Goal: Task Accomplishment & Management: Manage account settings

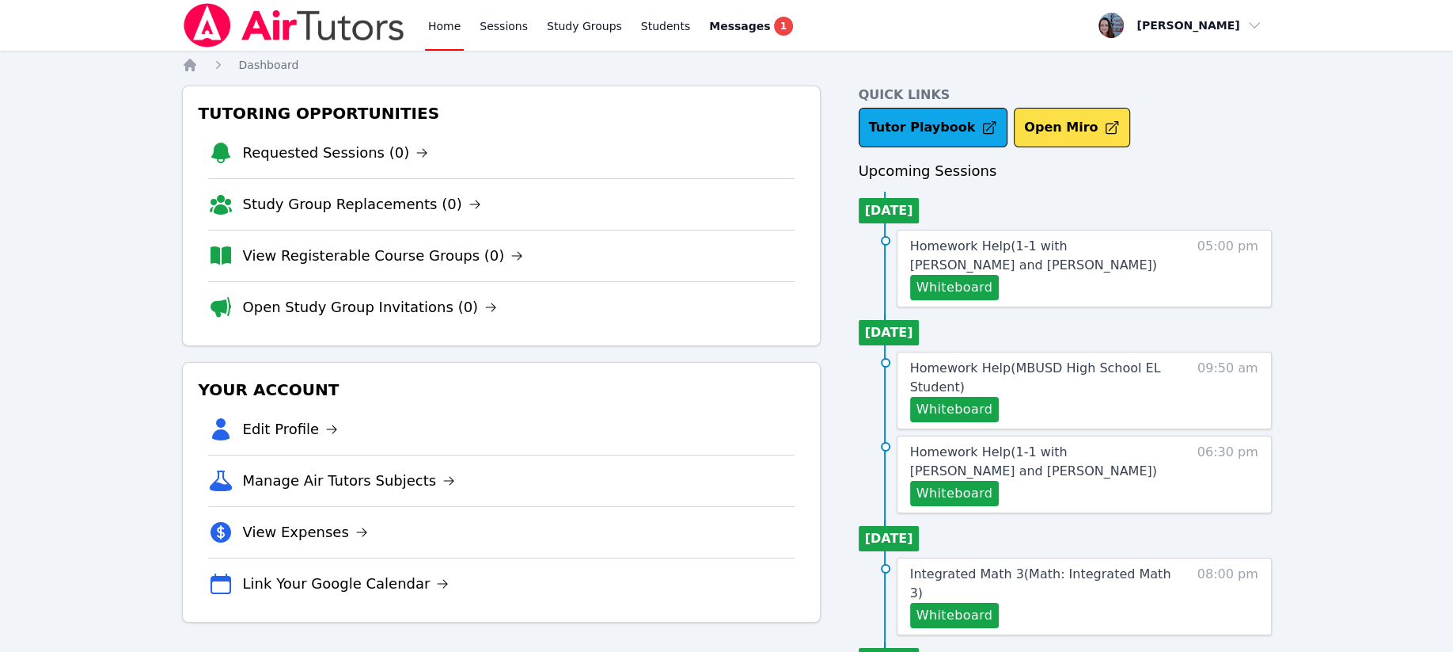
click at [1054, 287] on div "Whiteboard" at bounding box center [1040, 287] width 261 height 25
click at [936, 245] on span "Homework Help ( 1-1 with Mariia Zenkevich and Leah Hoff )" at bounding box center [1033, 255] width 247 height 34
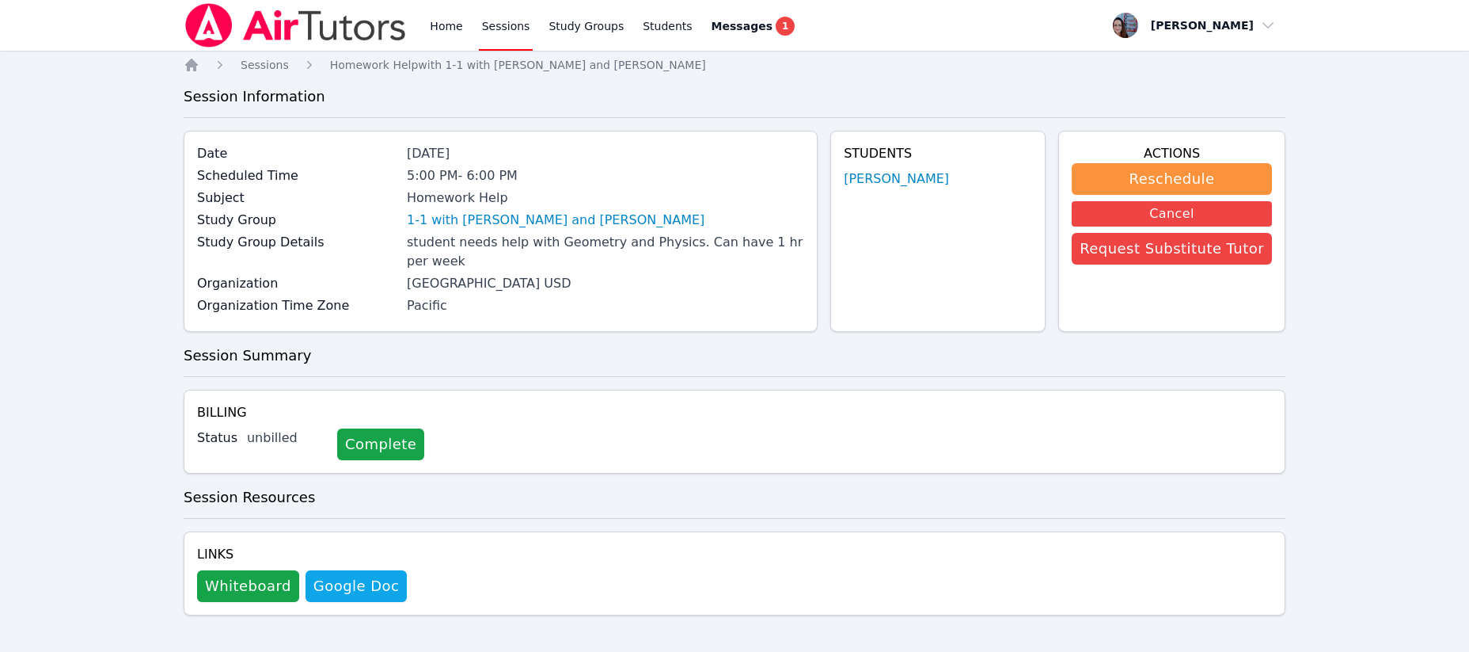
click at [1171, 214] on button "Cancel" at bounding box center [1172, 213] width 200 height 25
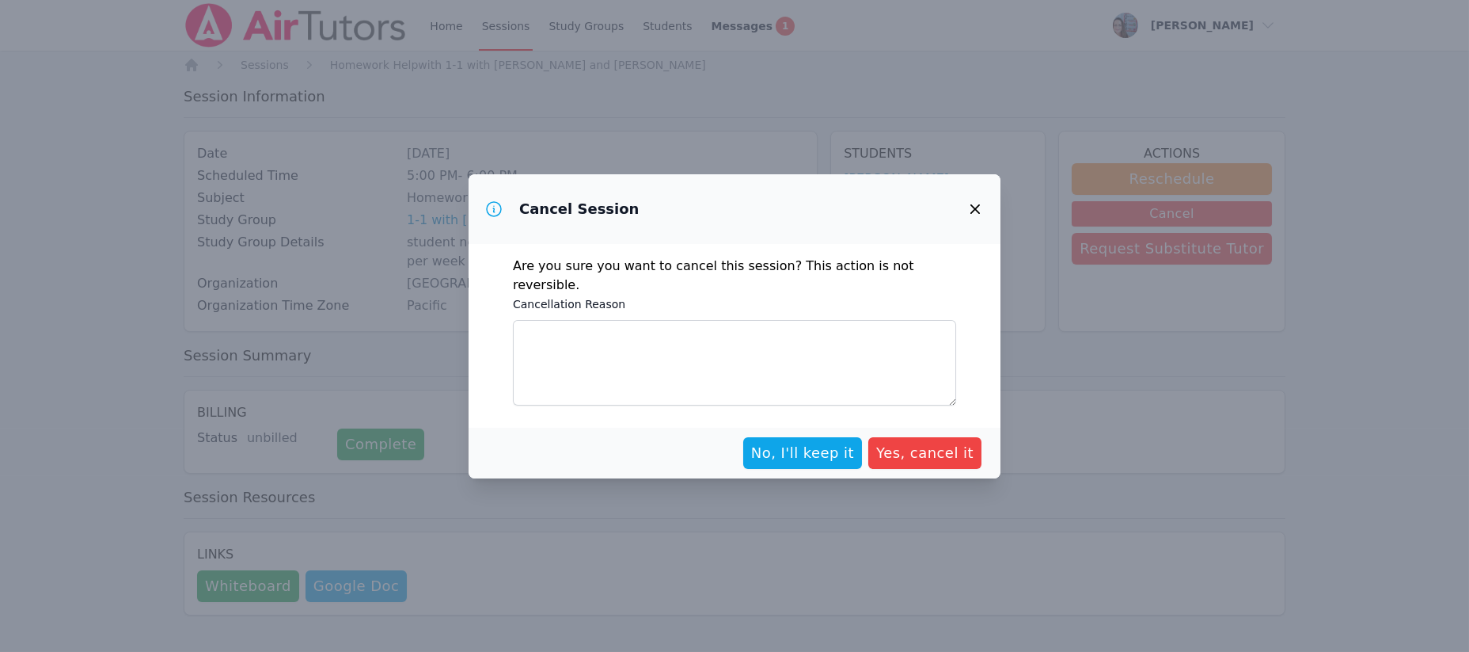
click at [602, 307] on div "Cancellation Reason" at bounding box center [734, 349] width 443 height 111
click at [908, 447] on span "Yes, cancel it" at bounding box center [924, 453] width 97 height 22
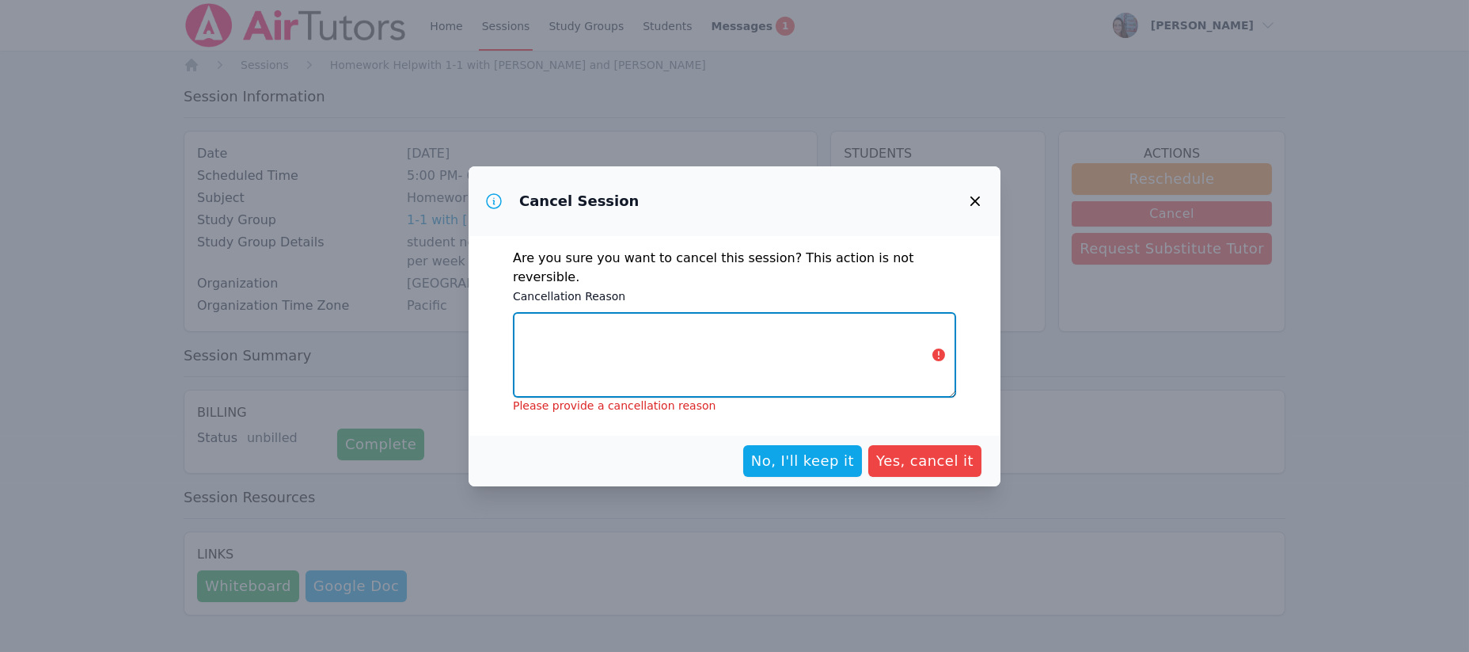
click at [568, 344] on textarea "Cancellation Reason" at bounding box center [734, 354] width 443 height 85
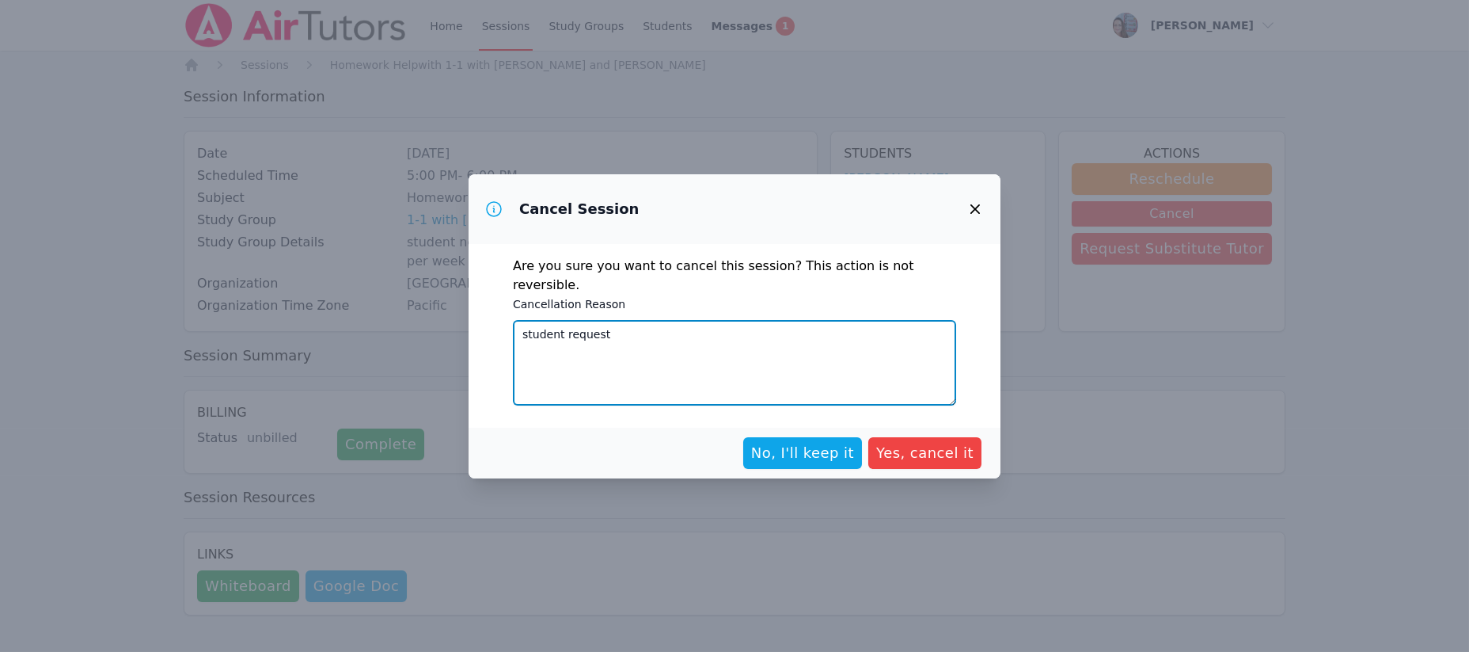
type textarea "student request"
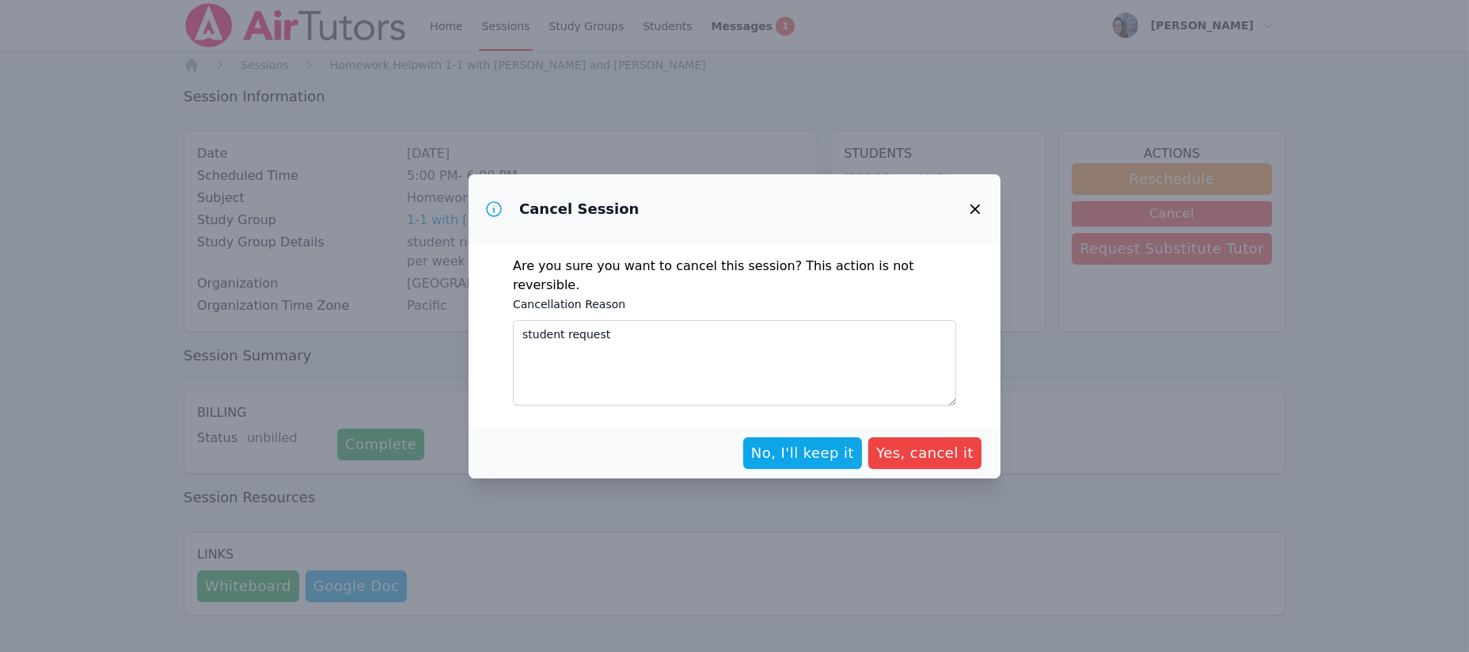
click at [912, 442] on span "Yes, cancel it" at bounding box center [924, 453] width 97 height 22
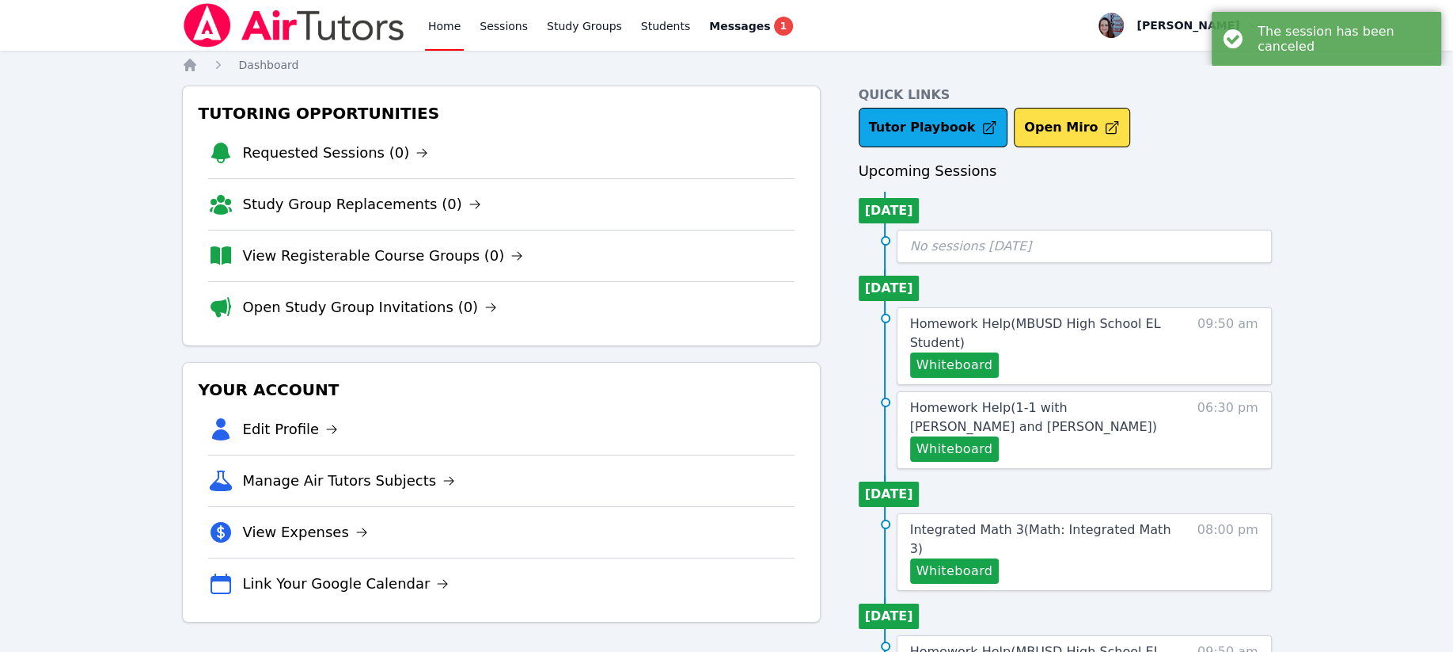
click at [740, 18] on div "Messages 1" at bounding box center [751, 26] width 84 height 19
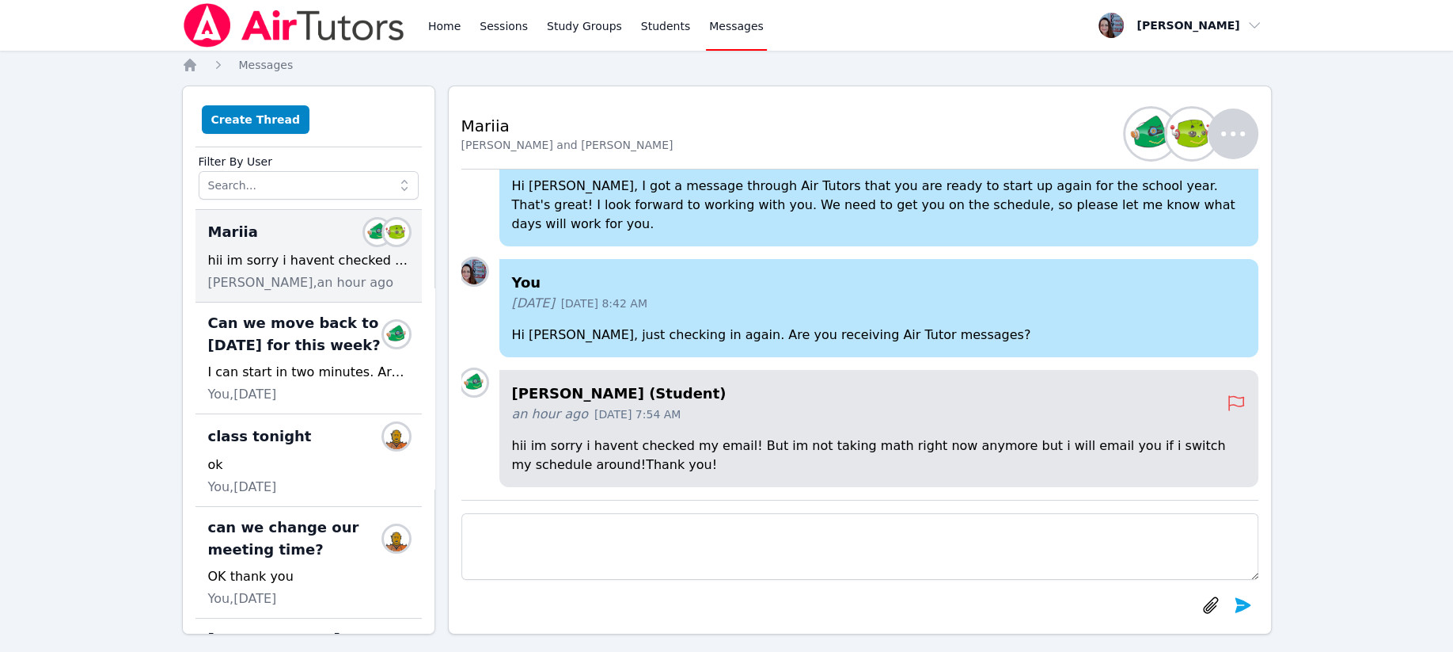
click at [605, 529] on textarea at bounding box center [860, 546] width 797 height 66
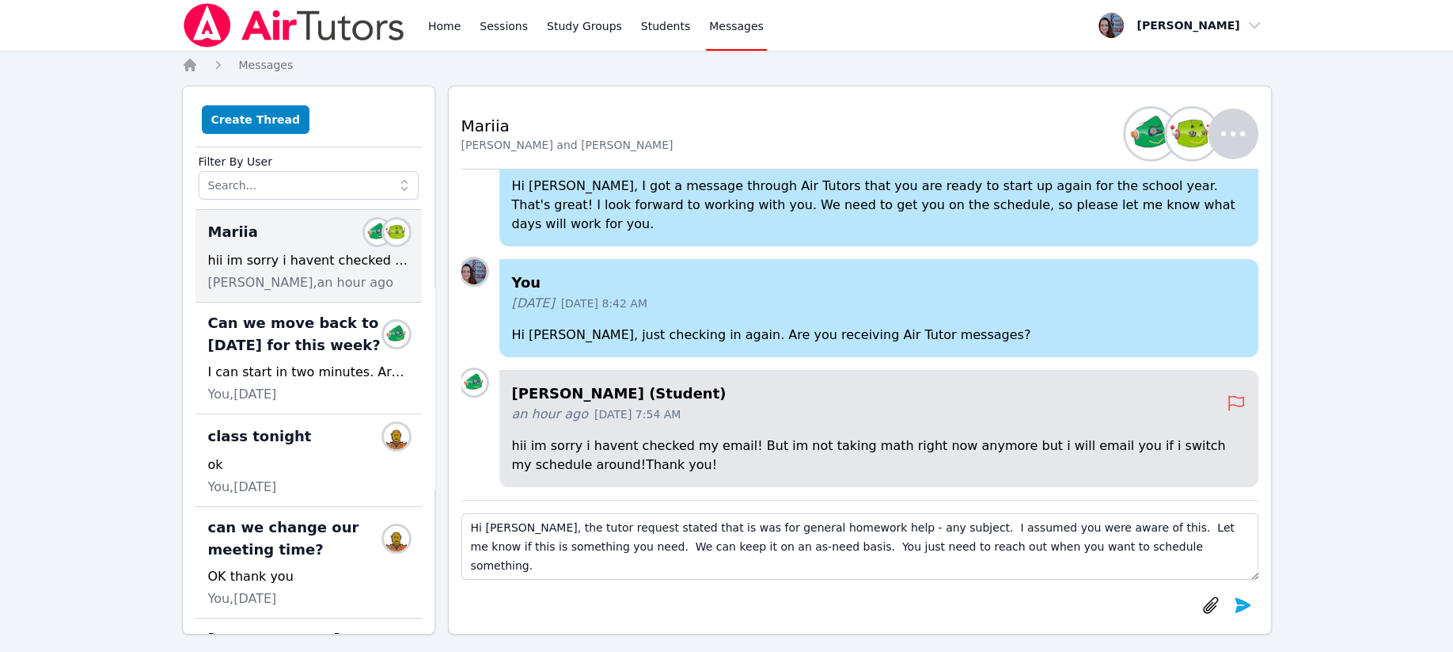
type textarea "Hi Mariia, the tutor request stated that is was for general homework help - any…"
click at [1248, 606] on icon "submit" at bounding box center [1243, 604] width 16 height 15
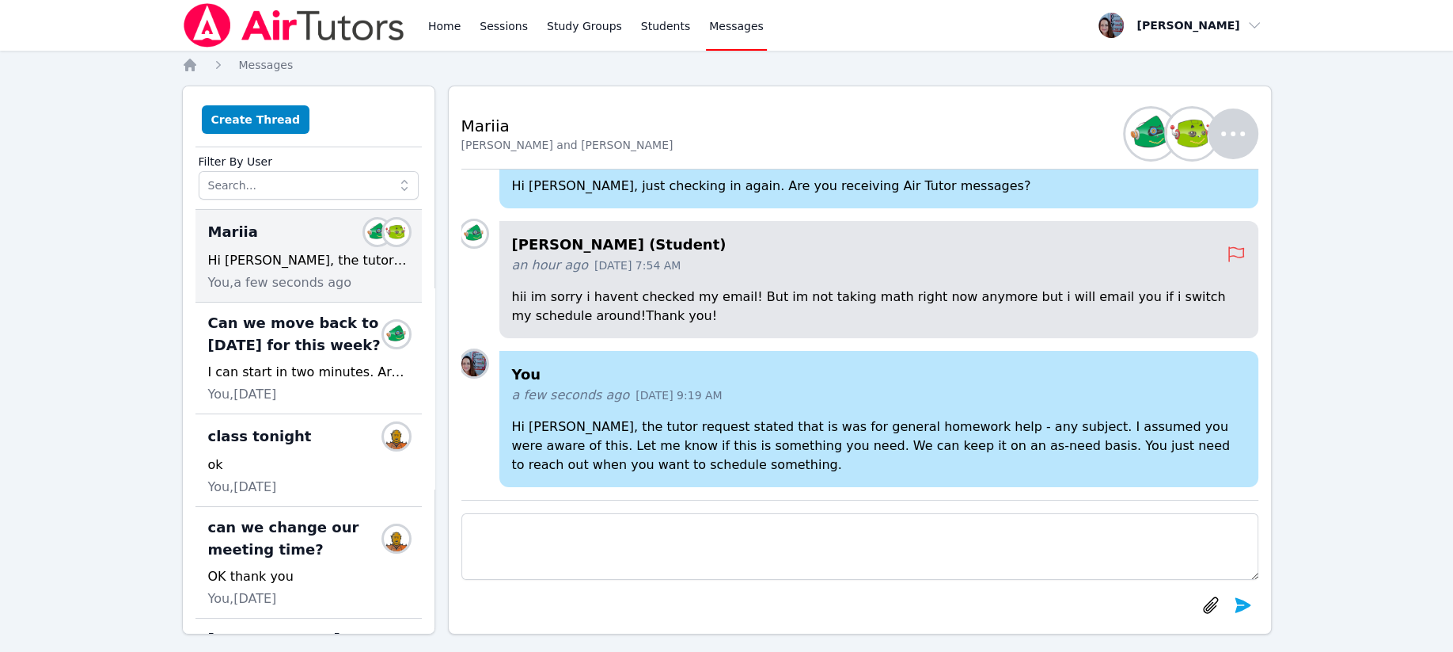
click at [482, 22] on link "Sessions" at bounding box center [504, 25] width 55 height 51
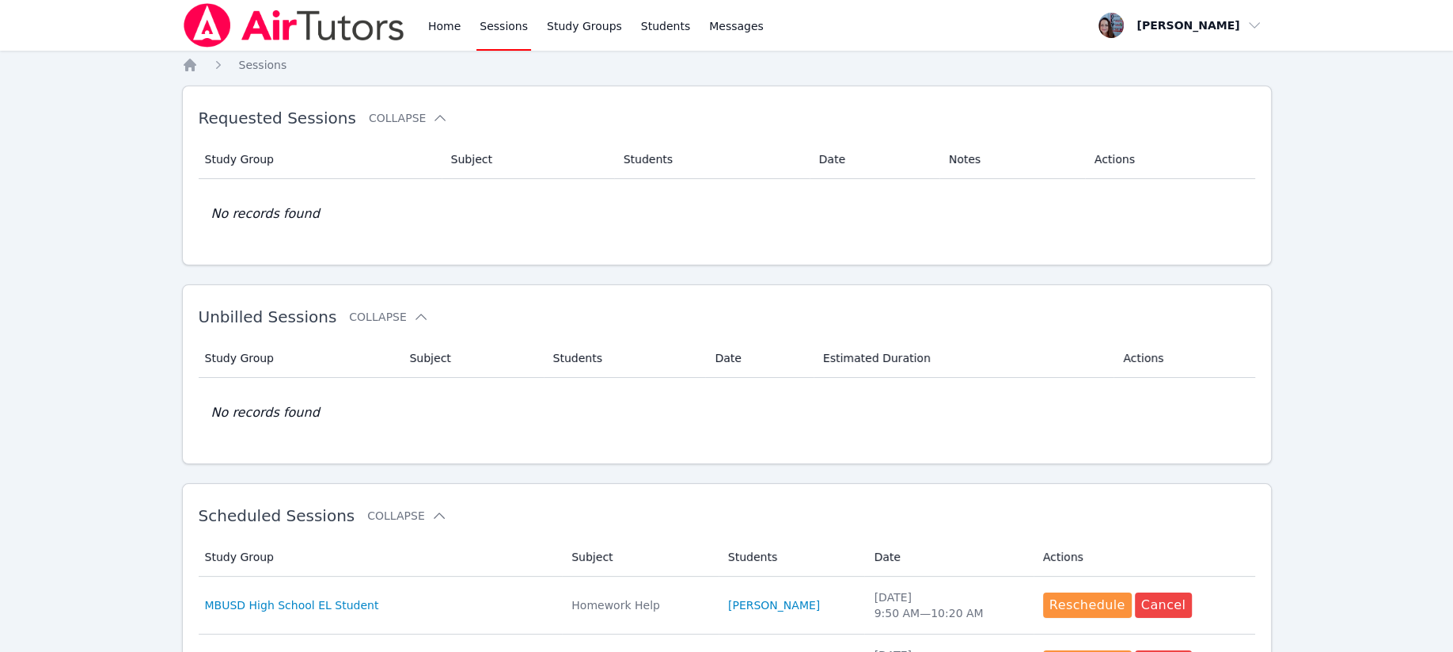
click at [439, 24] on link "Home" at bounding box center [444, 25] width 39 height 51
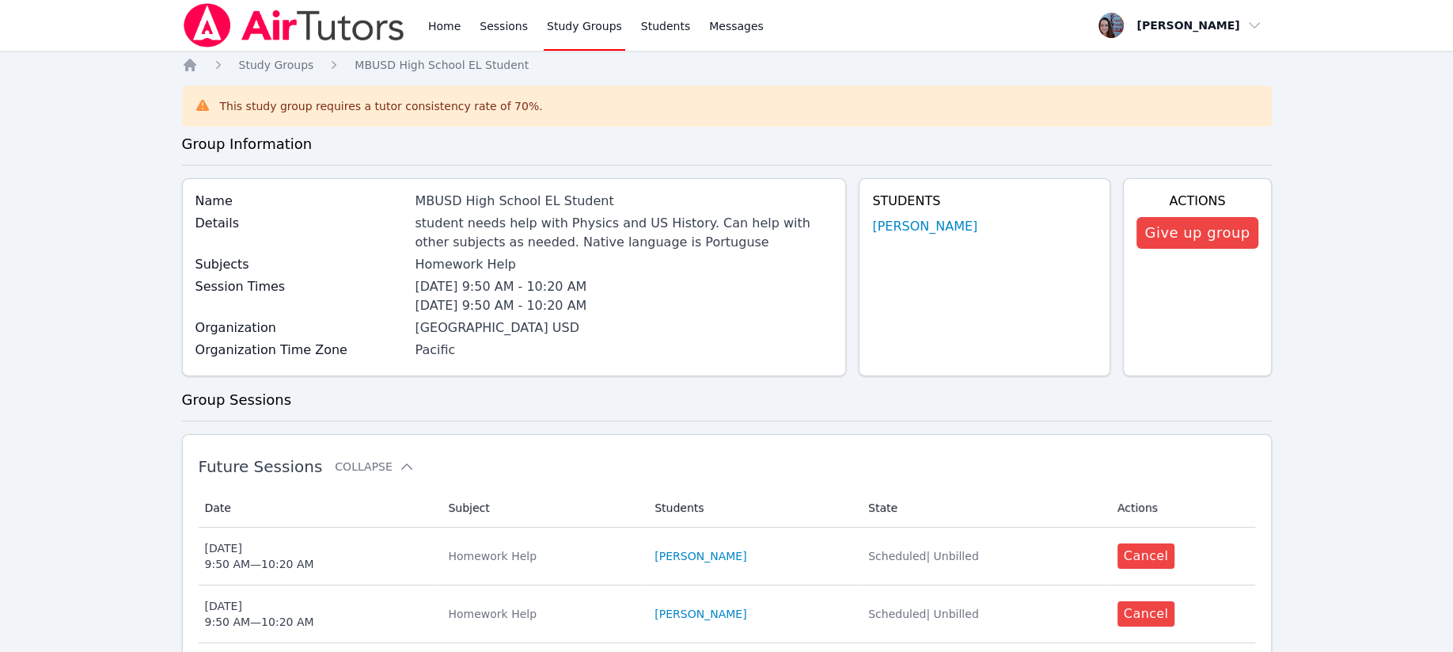
click at [438, 38] on link "Home" at bounding box center [444, 25] width 39 height 51
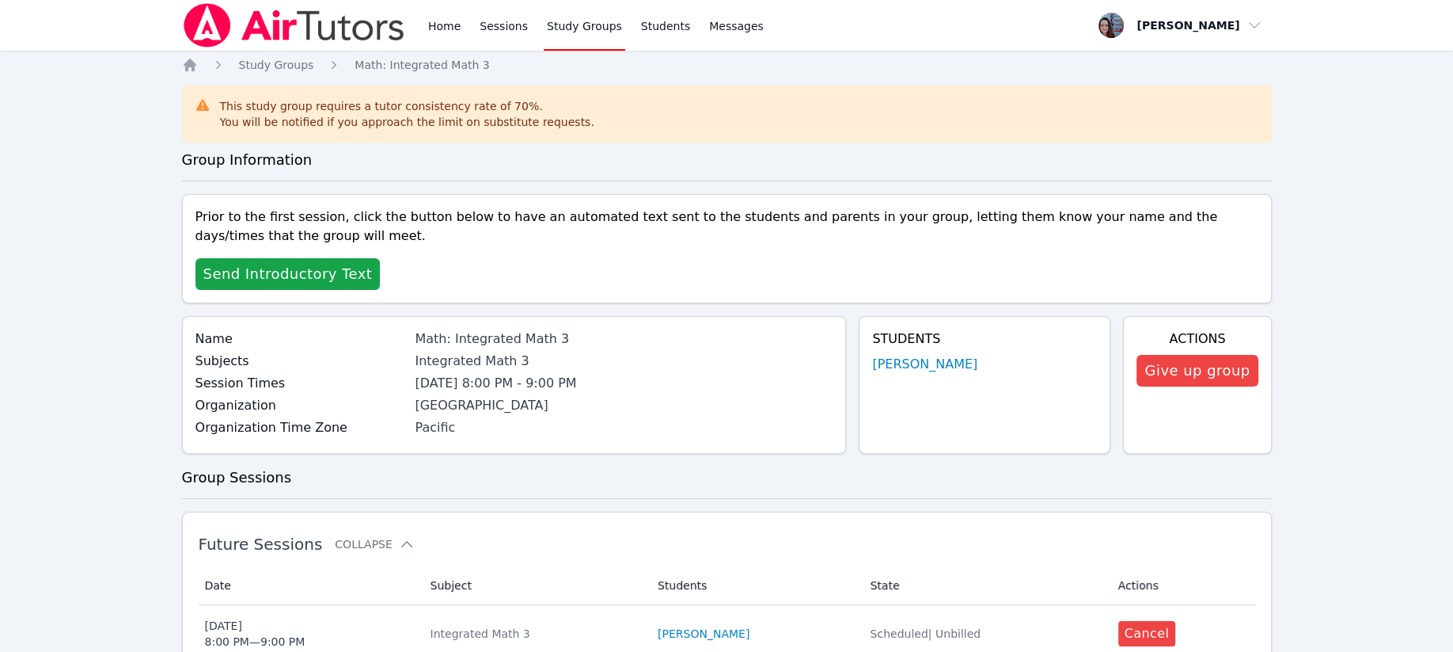
click at [245, 269] on span "Send Introductory Text" at bounding box center [287, 274] width 169 height 22
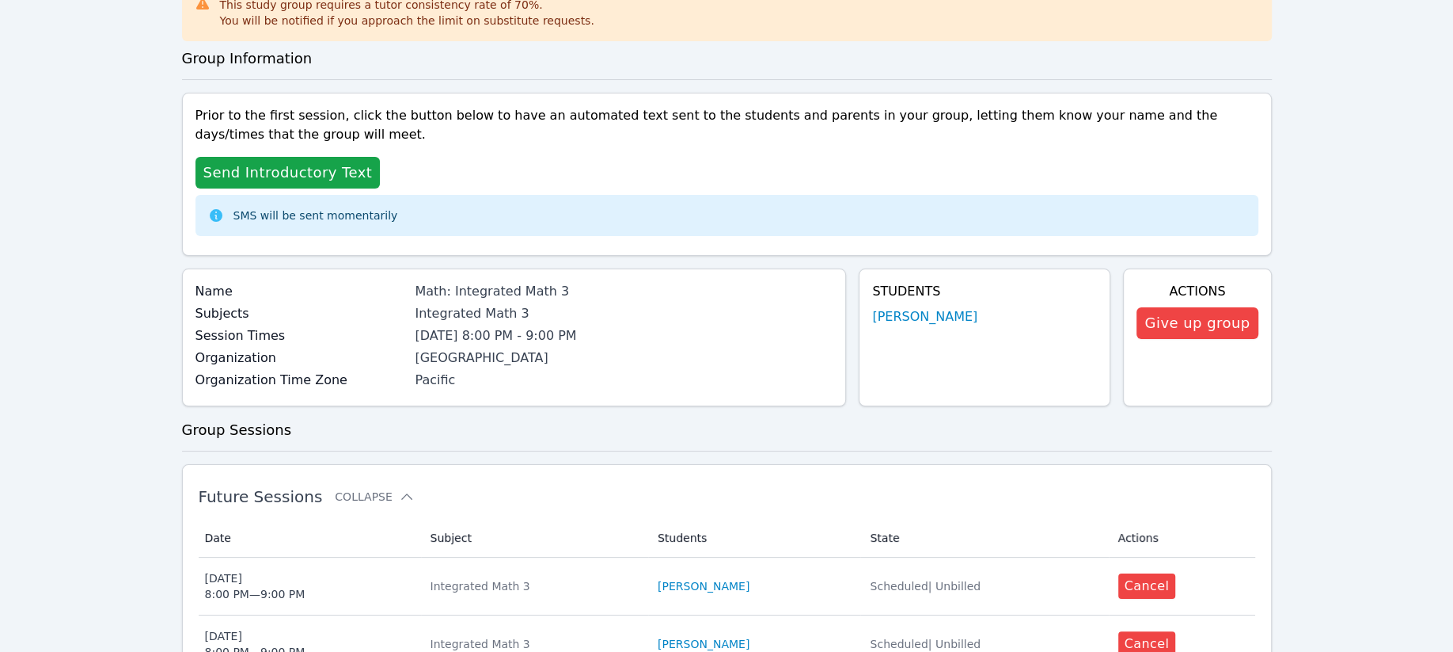
scroll to position [211, 0]
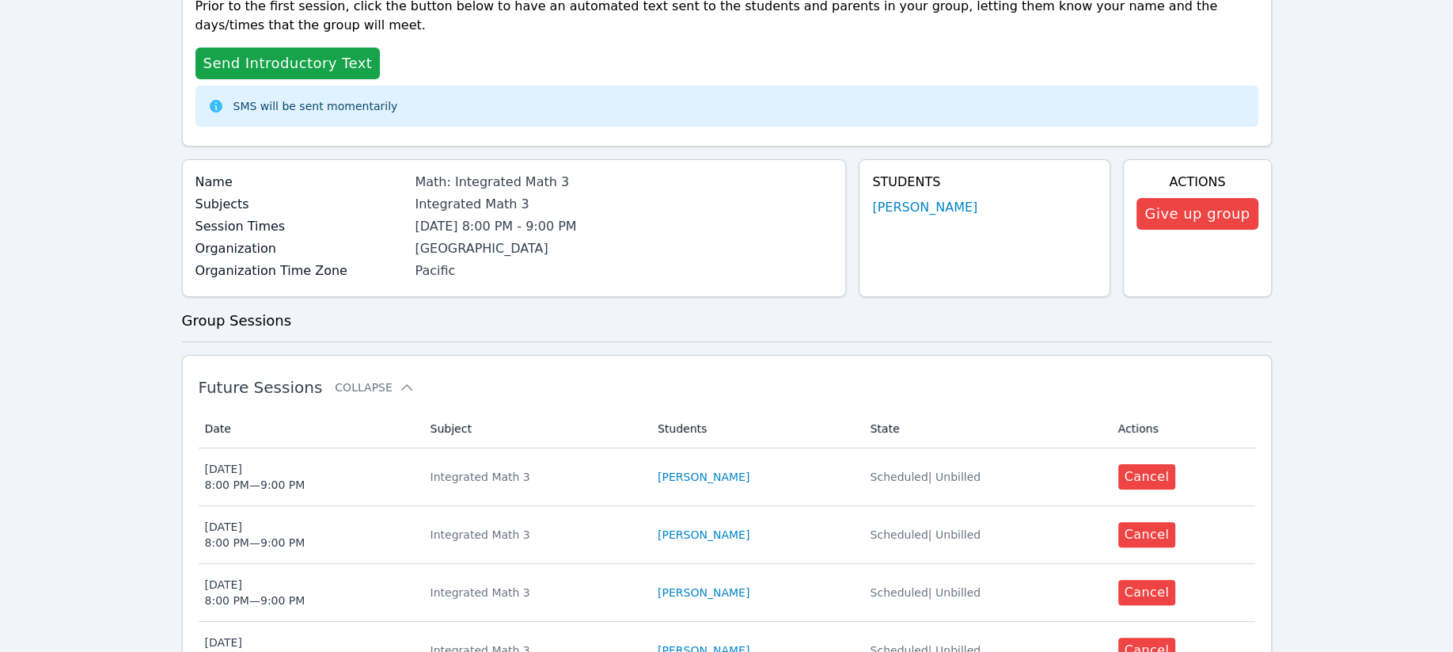
click at [918, 202] on link "Joaquin Arana" at bounding box center [924, 207] width 105 height 19
